Goal: Check status: Check status

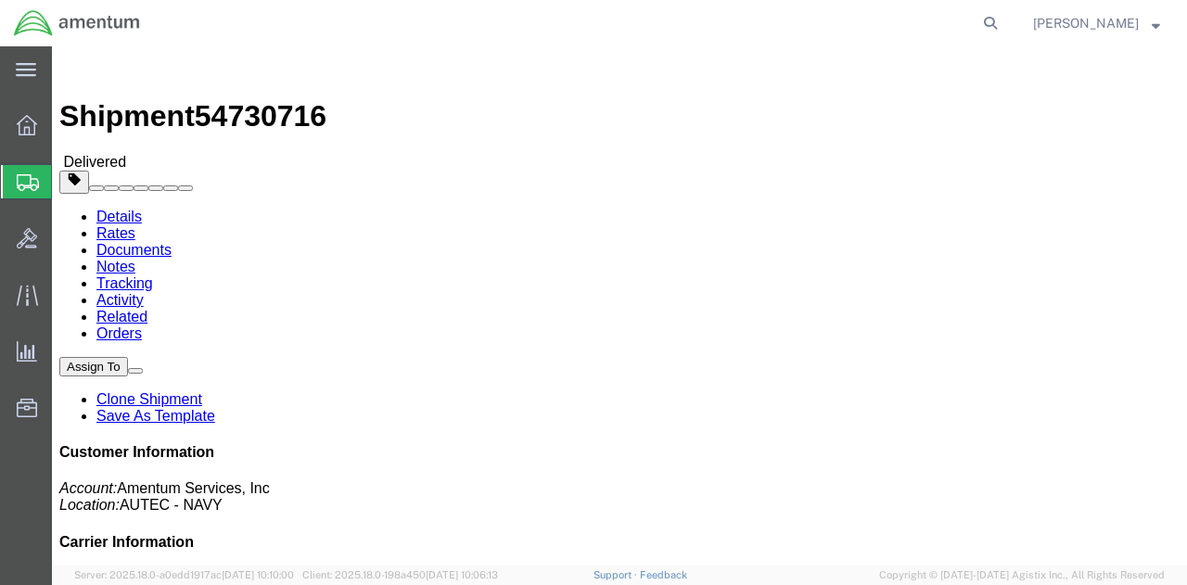
click at [0, 0] on span "Shipment Manager" at bounding box center [0, 0] width 0 height 0
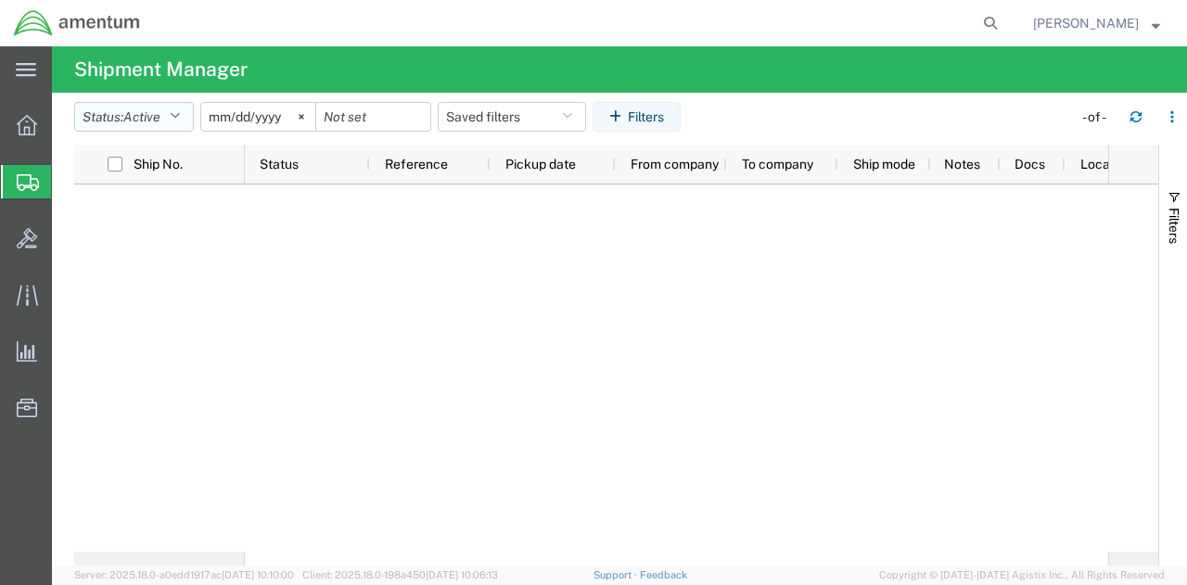
click at [162, 127] on button "Status: Active" at bounding box center [134, 117] width 120 height 30
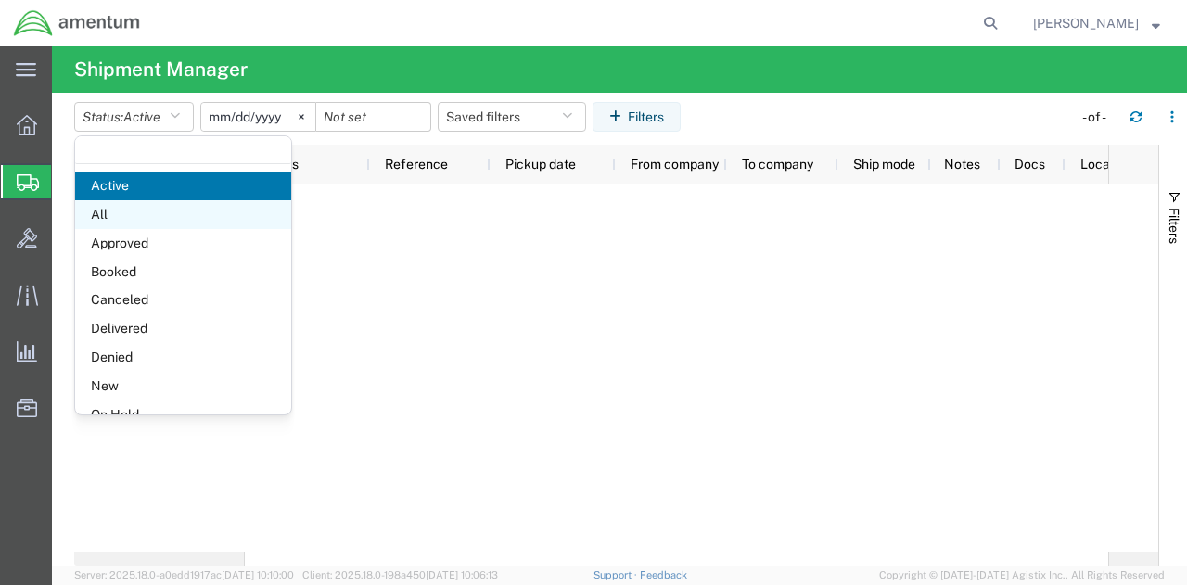
click at [165, 224] on span "All" at bounding box center [183, 214] width 216 height 29
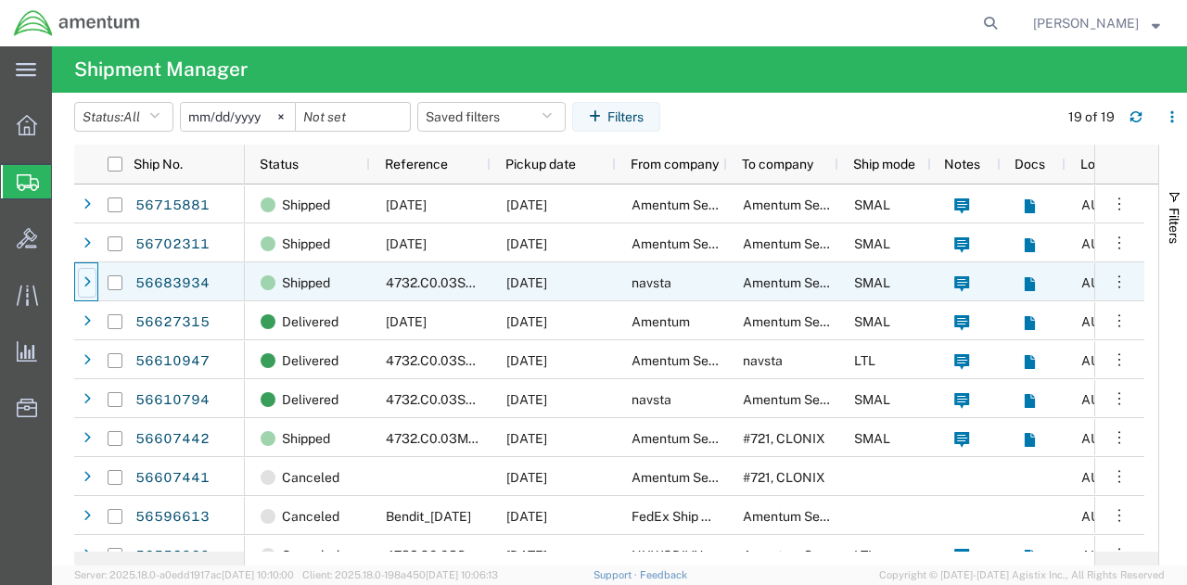
click at [82, 285] on div at bounding box center [87, 283] width 19 height 30
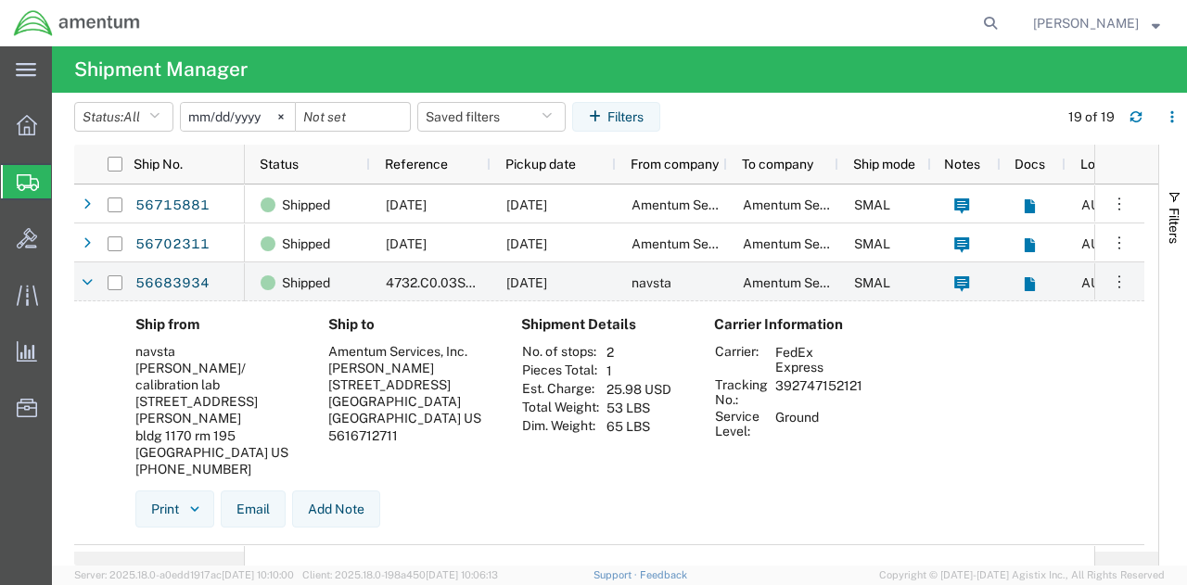
drag, startPoint x: 776, startPoint y: 385, endPoint x: 865, endPoint y: 387, distance: 88.1
click at [865, 387] on td "392747152121" at bounding box center [819, 393] width 100 height 32
copy td "392747152121"
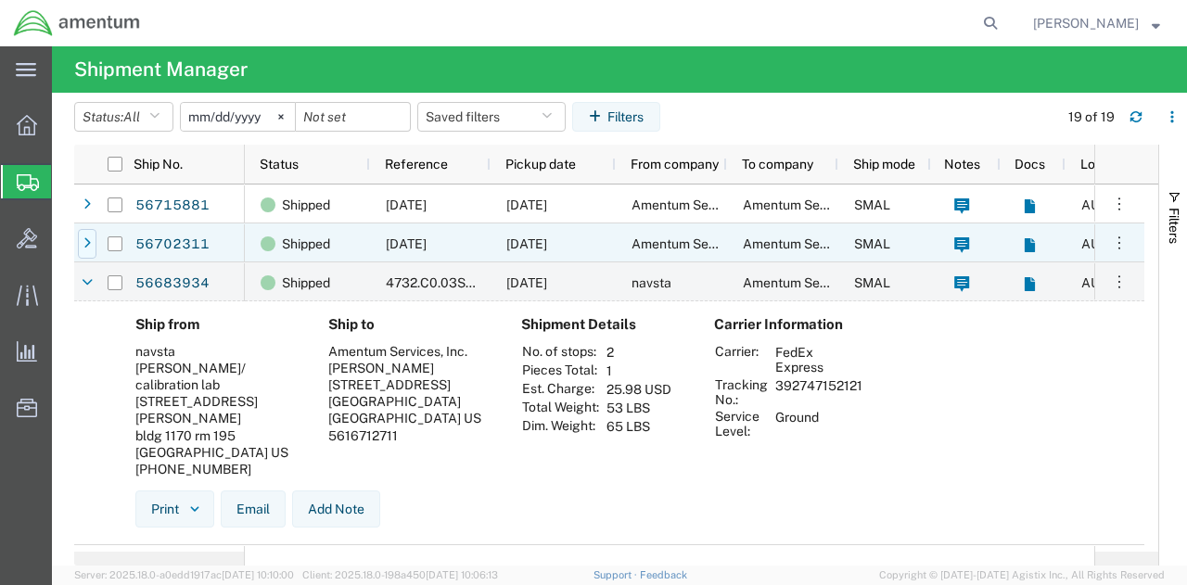
click at [85, 242] on icon at bounding box center [86, 243] width 7 height 13
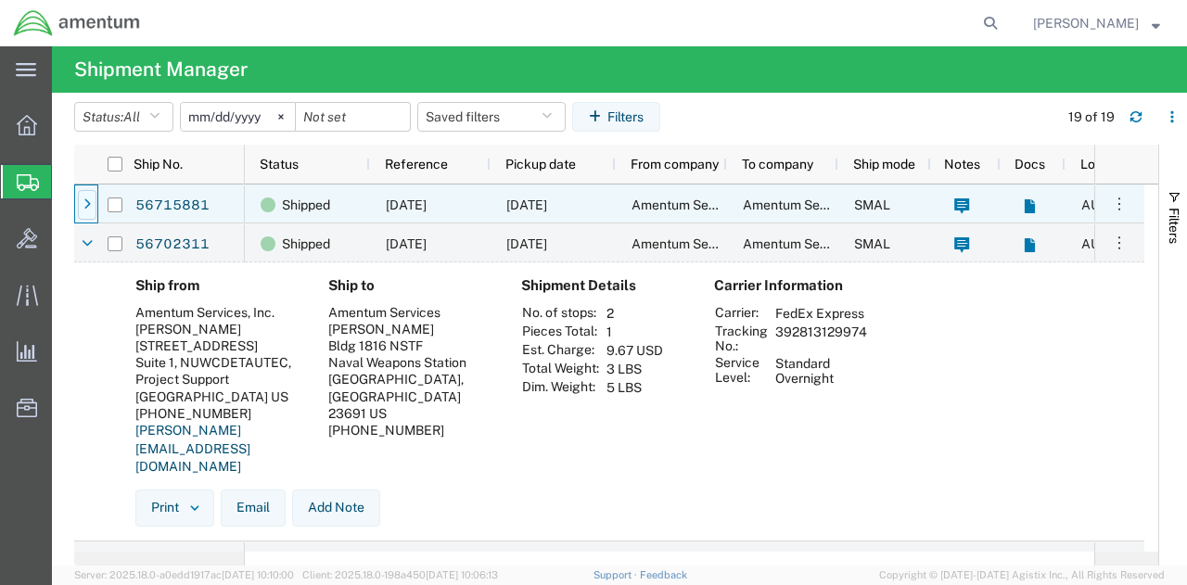
click at [87, 201] on icon at bounding box center [86, 205] width 7 height 13
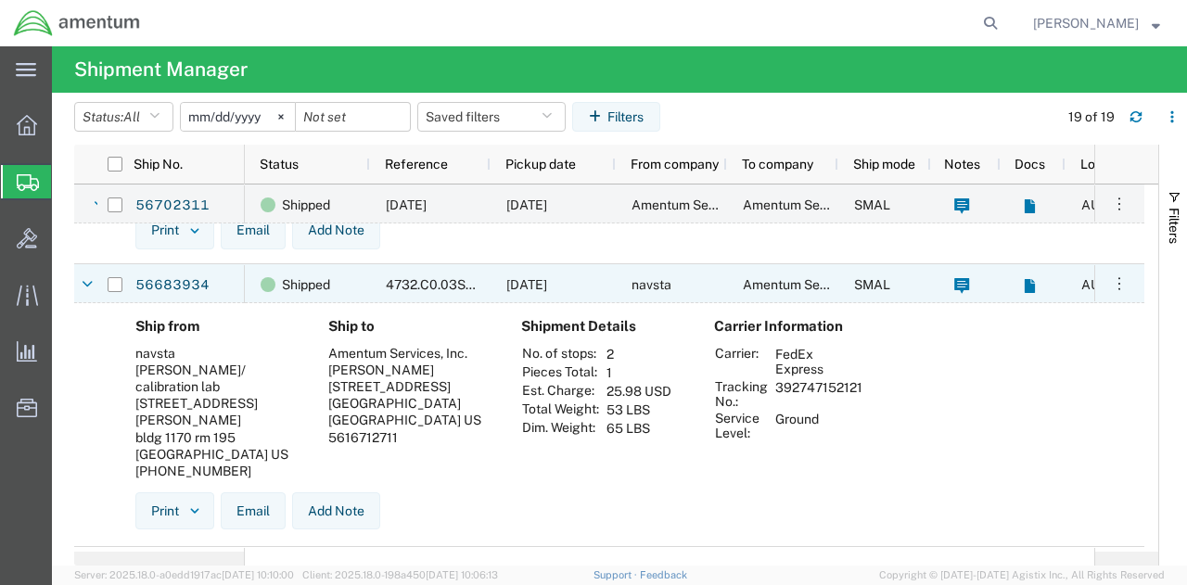
scroll to position [742, 0]
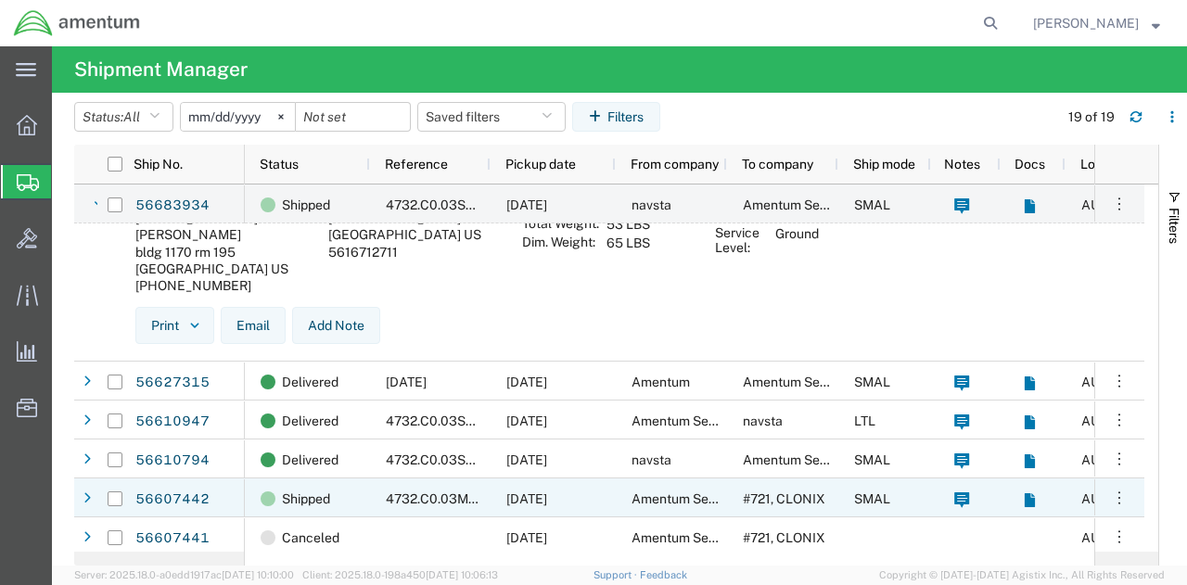
click at [91, 500] on div at bounding box center [87, 499] width 19 height 30
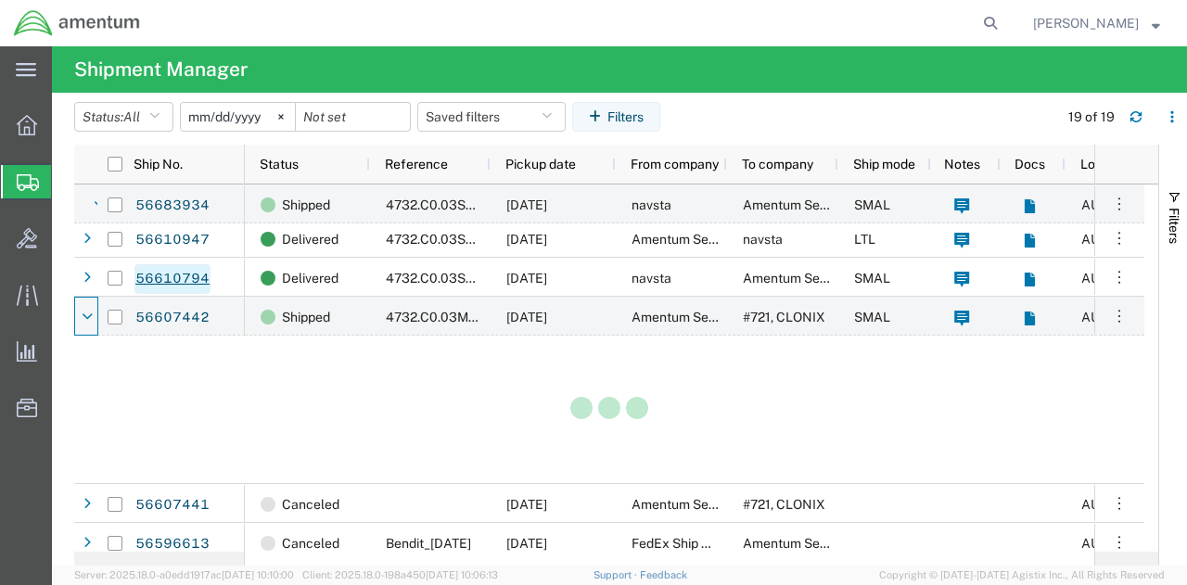
scroll to position [928, 0]
